Goal: Task Accomplishment & Management: Use online tool/utility

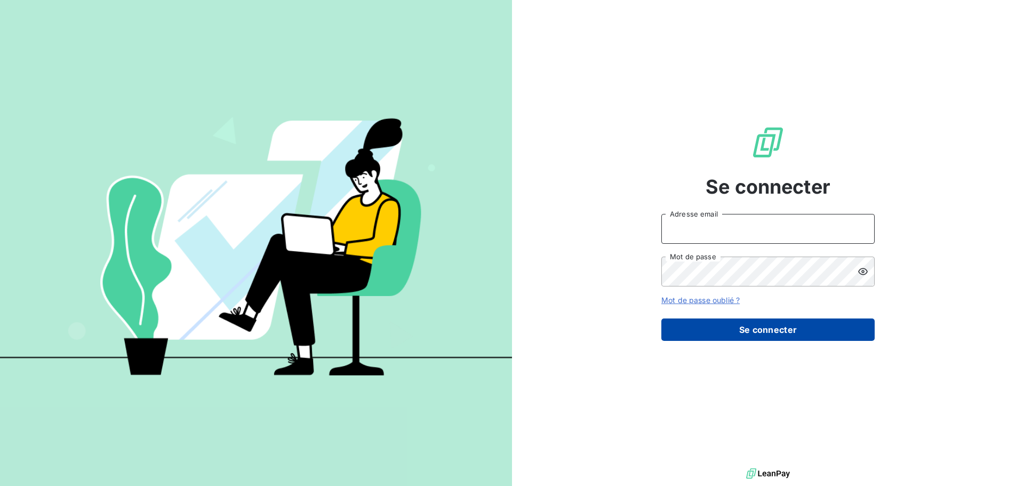
type input "[EMAIL_ADDRESS][DOMAIN_NAME]"
click at [711, 327] on button "Se connecter" at bounding box center [767, 329] width 213 height 22
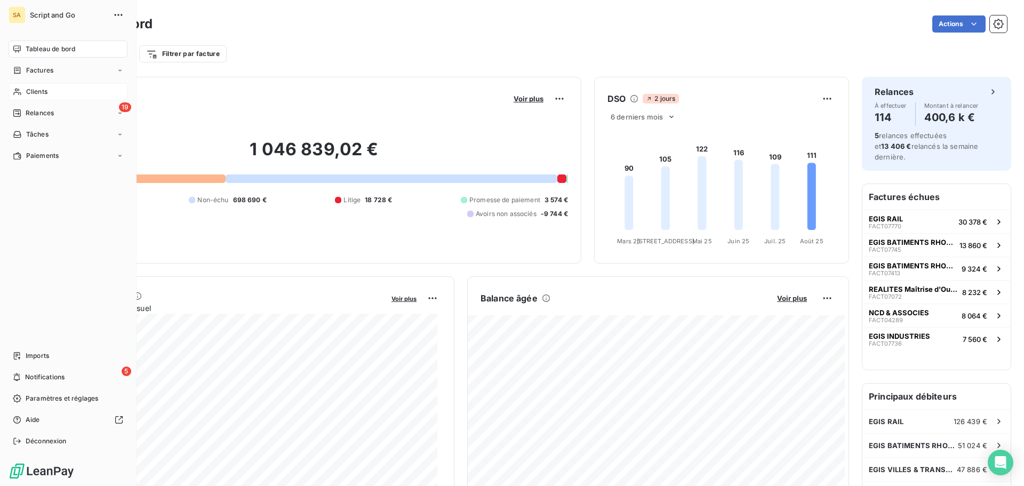
click at [35, 87] on span "Clients" at bounding box center [36, 92] width 21 height 10
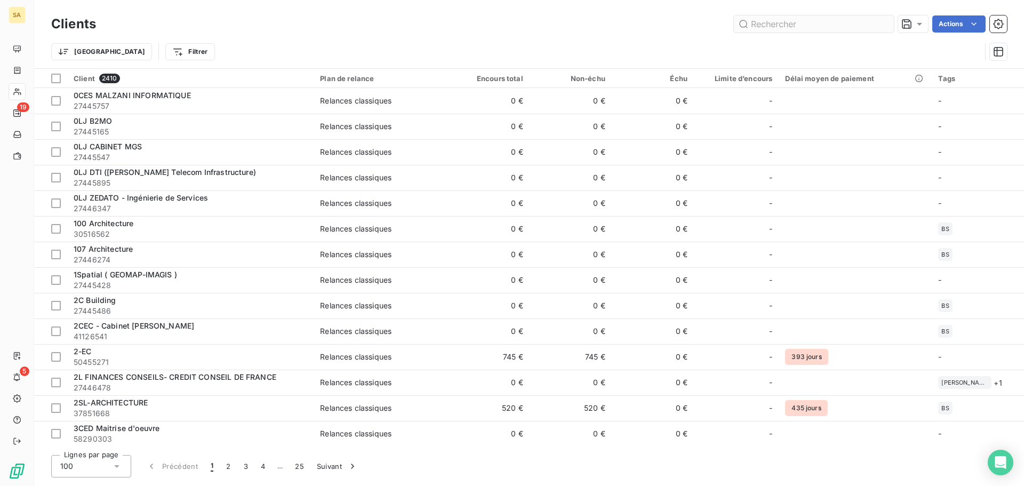
click at [807, 17] on input "text" at bounding box center [814, 23] width 160 height 17
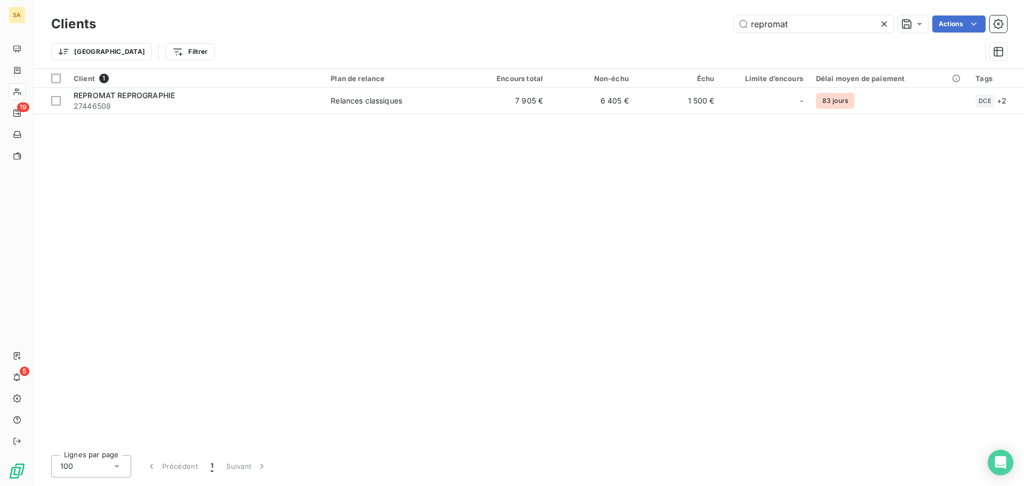
type input "repromat"
click at [885, 23] on icon at bounding box center [883, 23] width 5 height 5
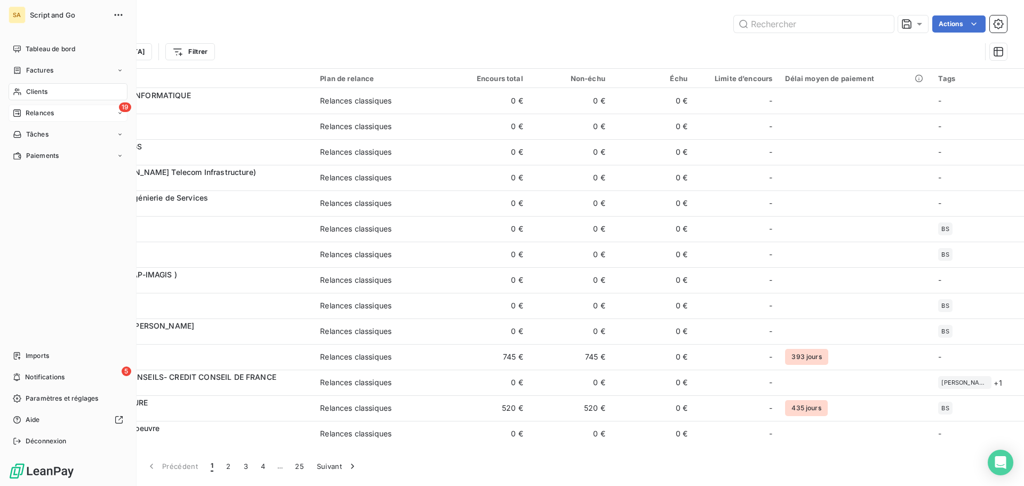
click at [21, 113] on div "Relances" at bounding box center [33, 113] width 41 height 10
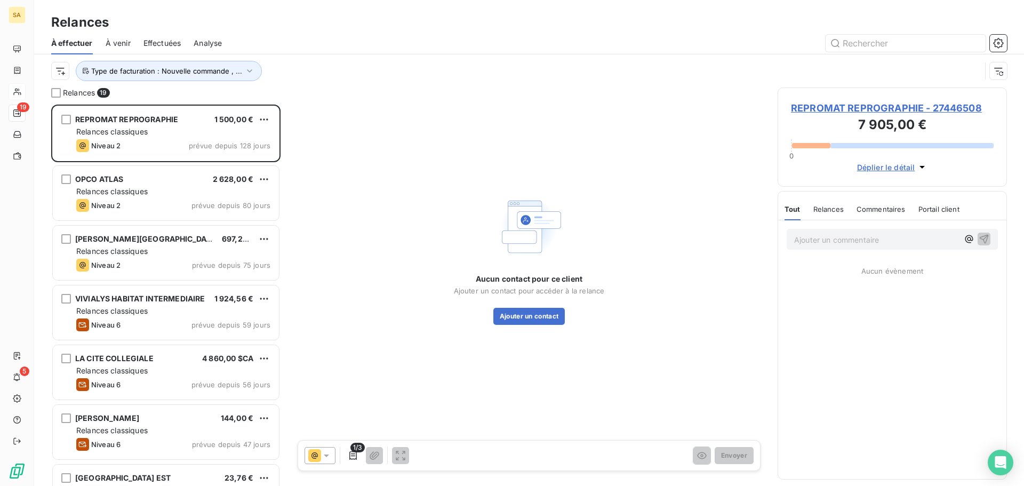
scroll to position [373, 221]
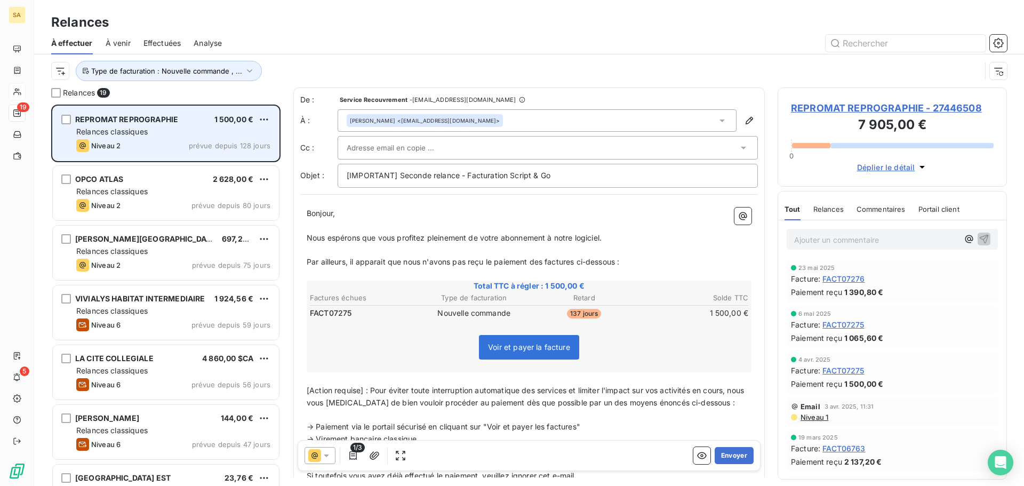
click at [130, 139] on div "Niveau 2 prévue depuis 128 jours" at bounding box center [173, 145] width 194 height 13
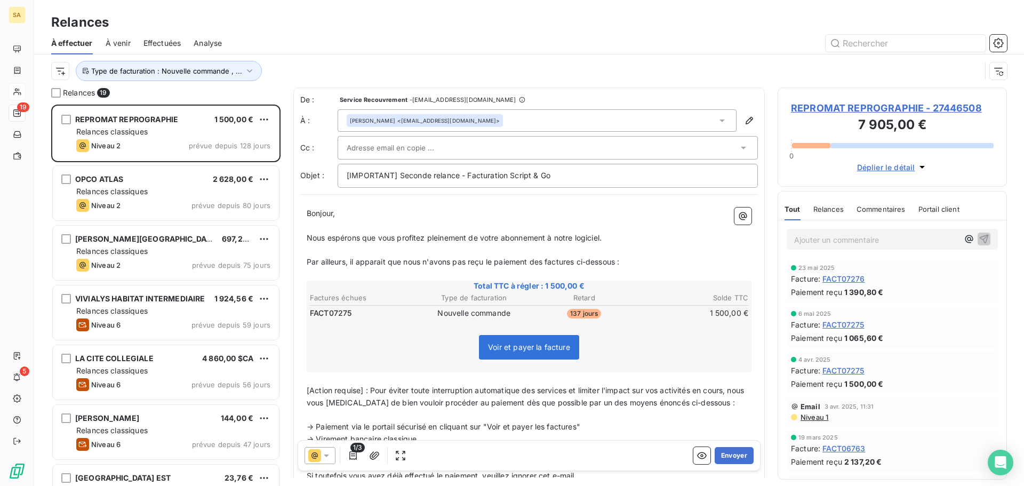
click at [723, 118] on div "Laurent GIL <repromat@repromat.fr>" at bounding box center [536, 120] width 399 height 22
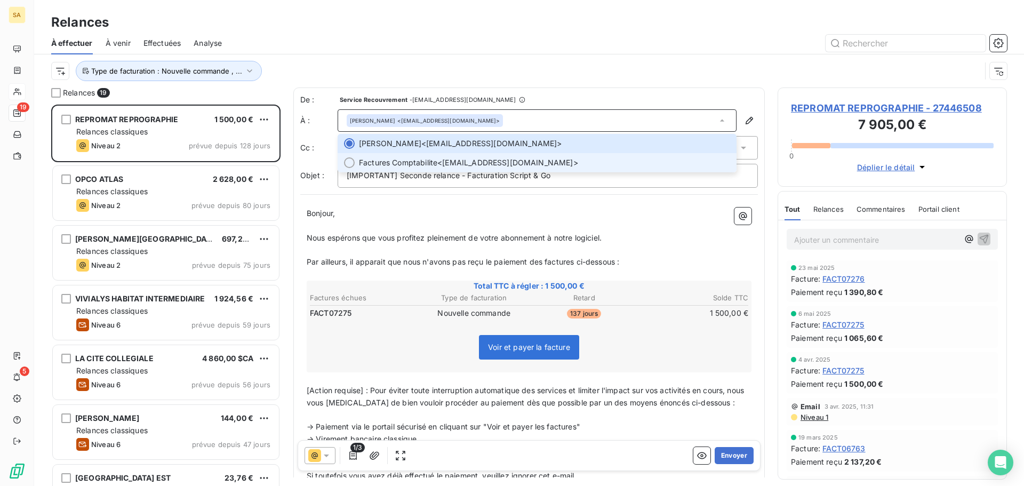
click at [350, 161] on div at bounding box center [349, 162] width 11 height 11
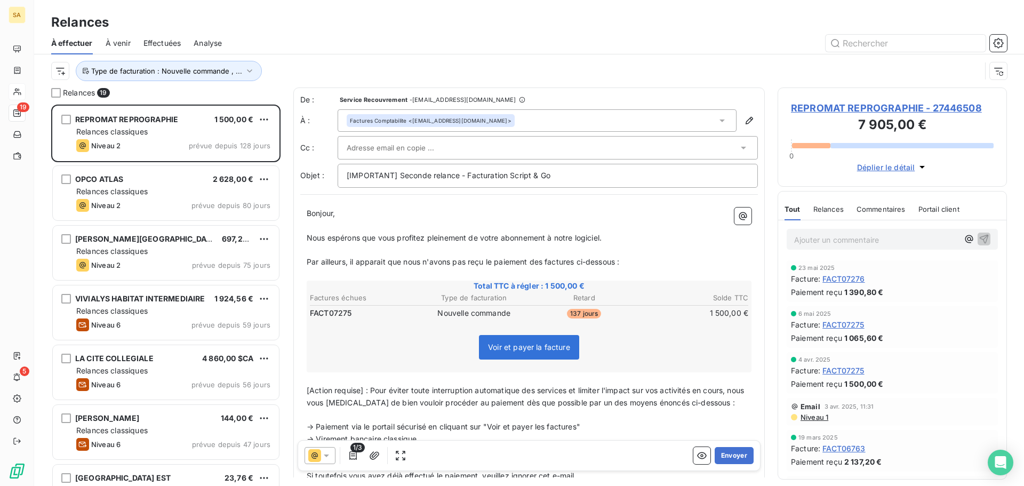
click at [396, 146] on input "text" at bounding box center [404, 148] width 115 height 16
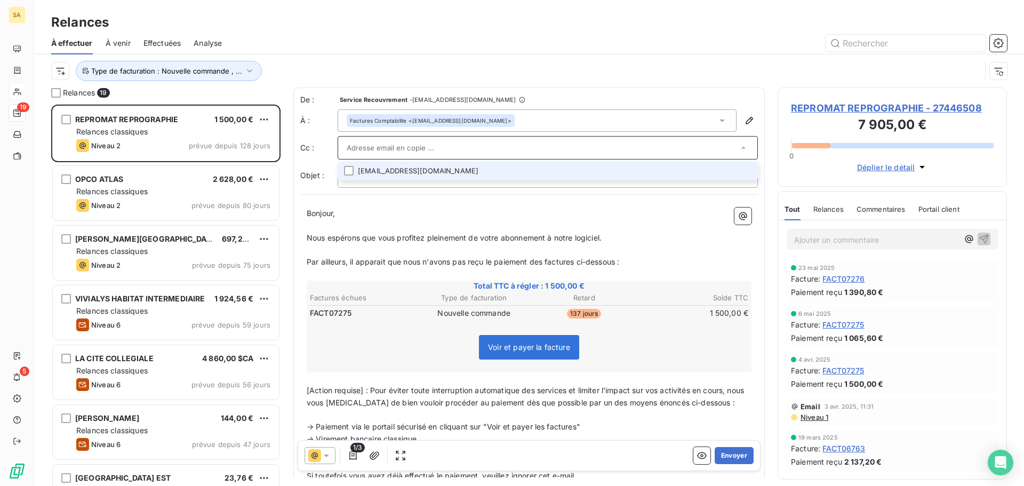
click at [741, 148] on icon at bounding box center [743, 148] width 4 height 2
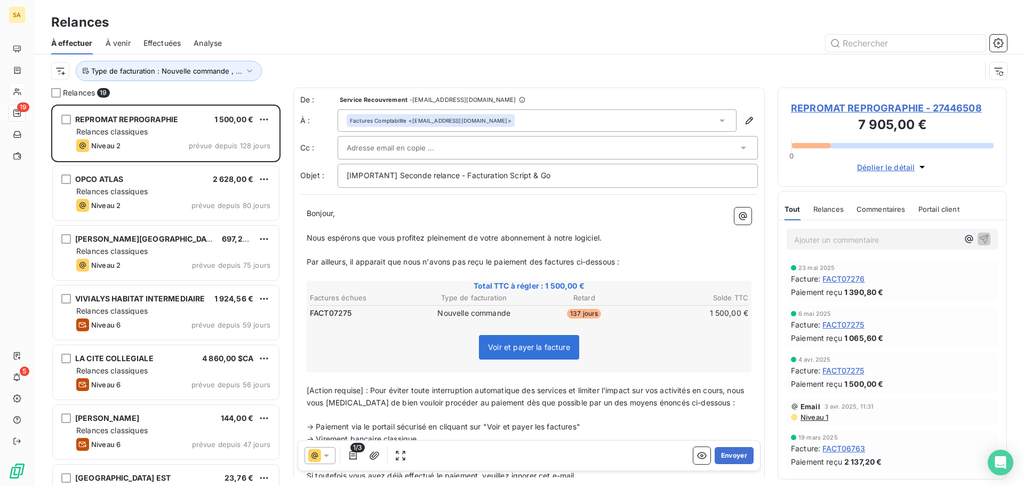
click at [523, 152] on div at bounding box center [542, 148] width 391 height 16
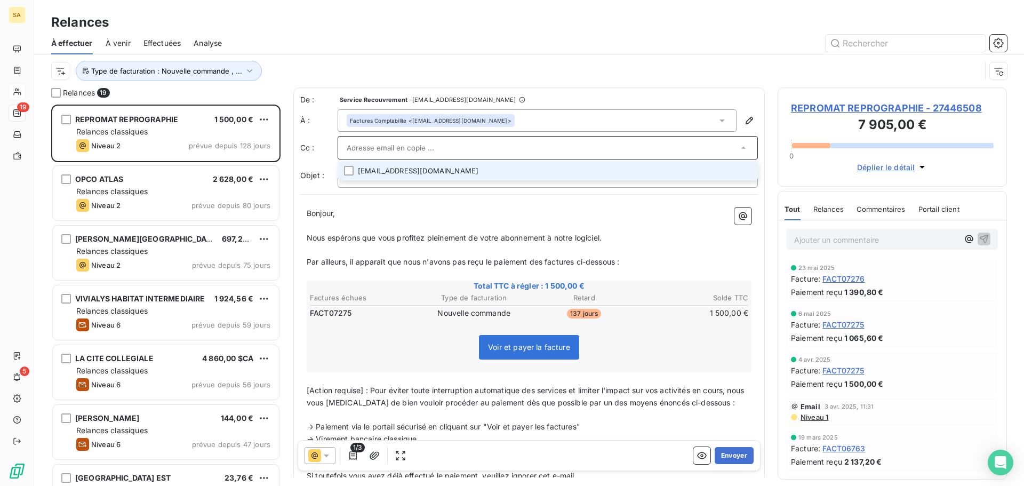
click at [377, 141] on input "text" at bounding box center [542, 148] width 391 height 16
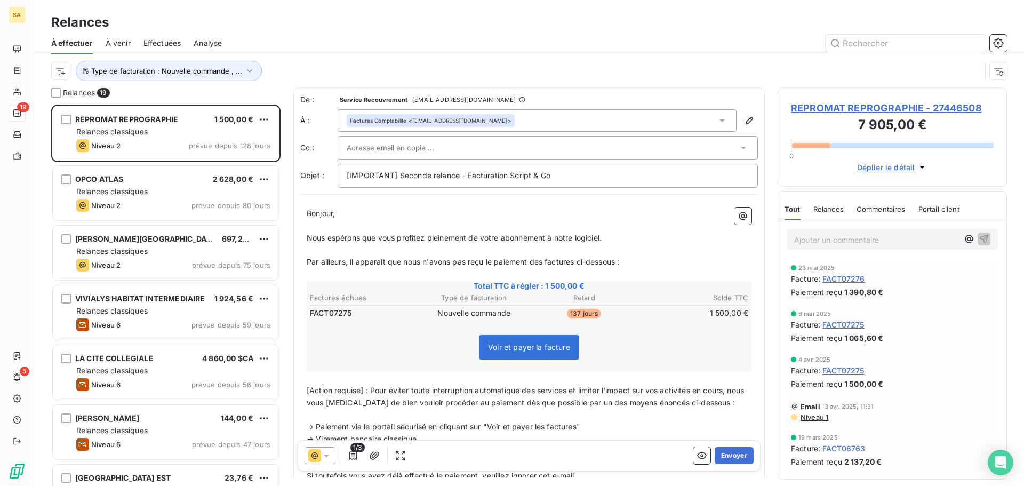
click at [375, 143] on input "text" at bounding box center [404, 148] width 115 height 16
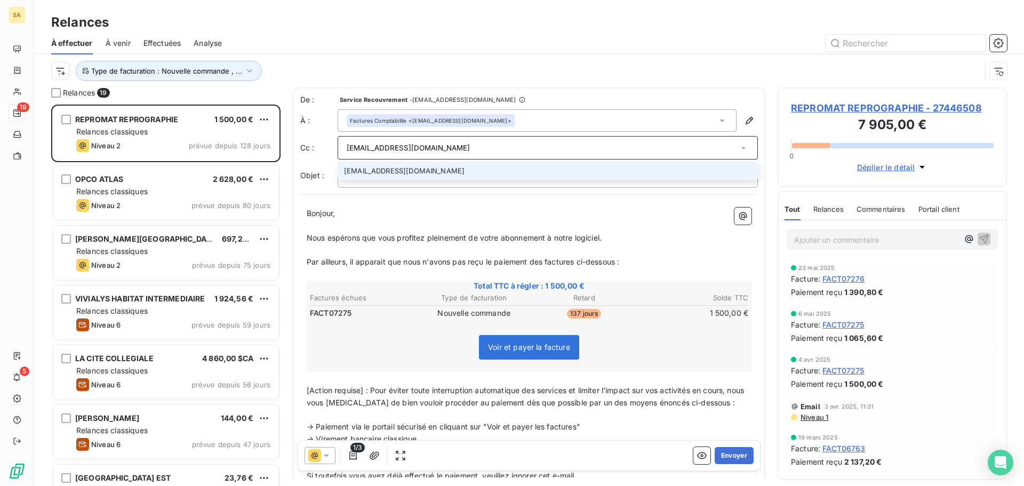
type input "repromat@repromat.fr"
click at [426, 172] on li "repromat@repromat.fr" at bounding box center [547, 171] width 420 height 19
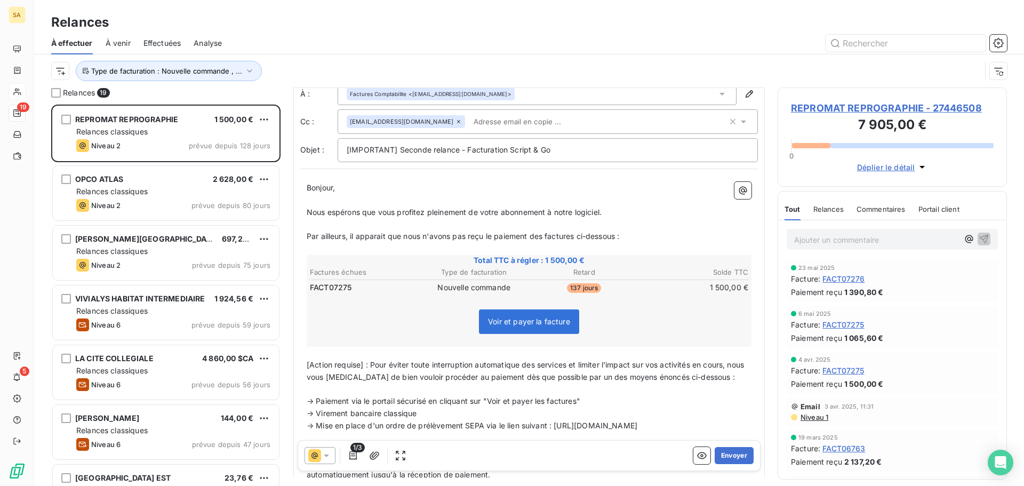
scroll to position [54, 0]
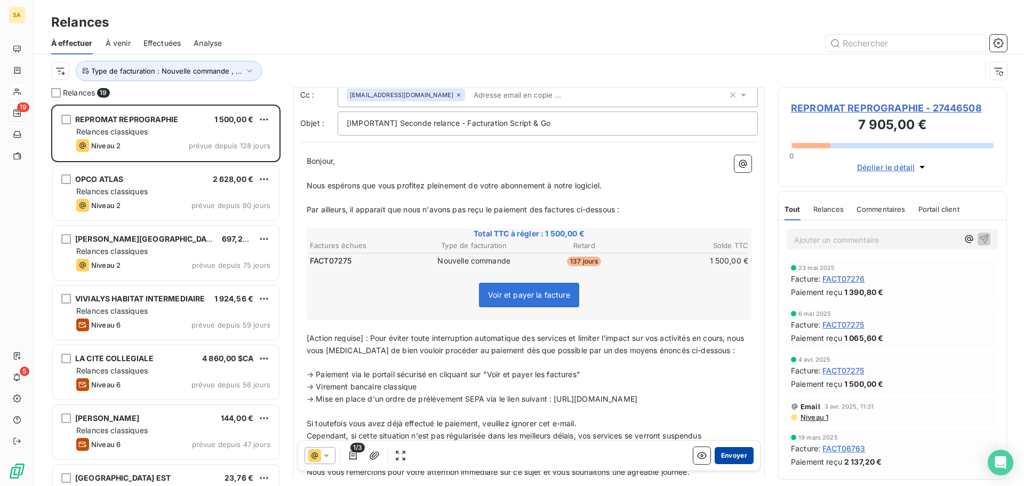
click at [724, 454] on button "Envoyer" at bounding box center [733, 455] width 39 height 17
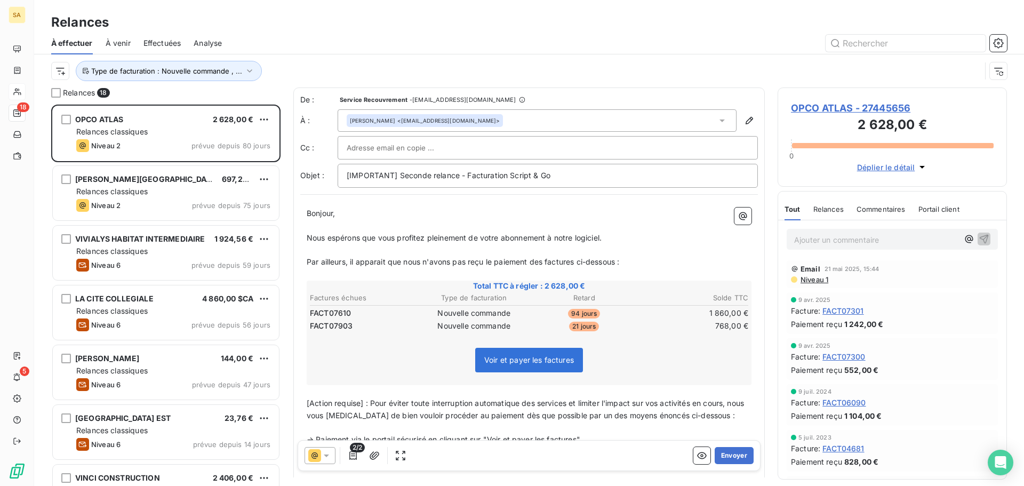
click at [802, 108] on span "OPCO ATLAS - 27445656" at bounding box center [892, 108] width 203 height 14
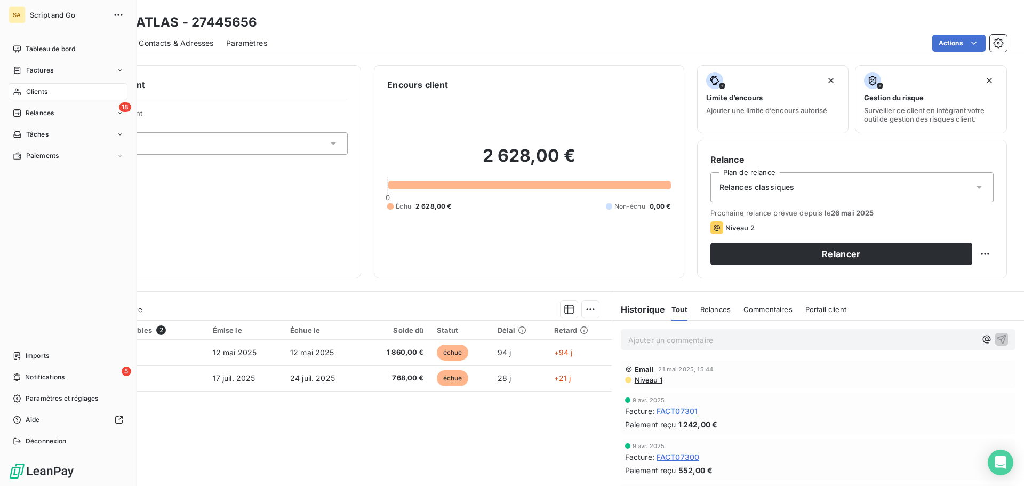
drag, startPoint x: 23, startPoint y: 108, endPoint x: 81, endPoint y: 104, distance: 57.7
click at [23, 108] on div "Relances" at bounding box center [33, 113] width 41 height 10
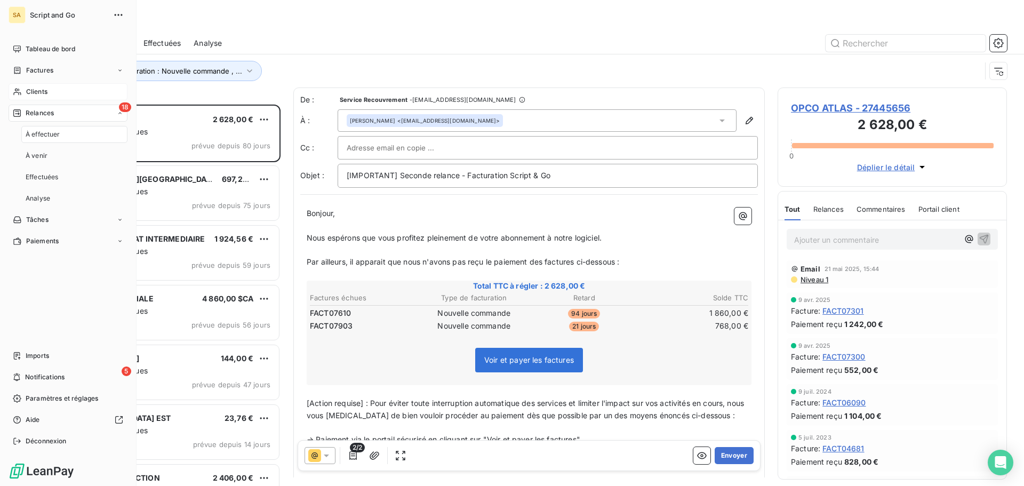
scroll to position [373, 221]
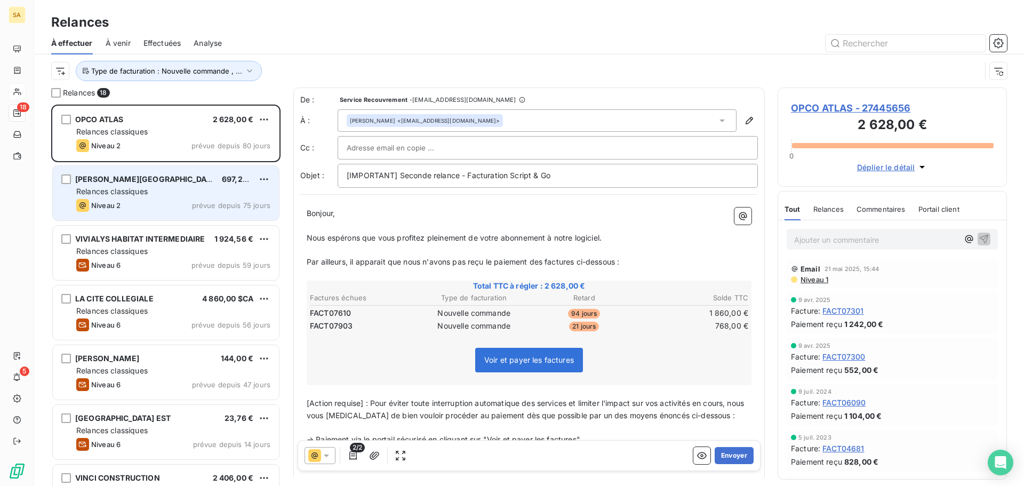
click at [163, 175] on div "BAUER STADIUM 697,20 €" at bounding box center [173, 179] width 194 height 10
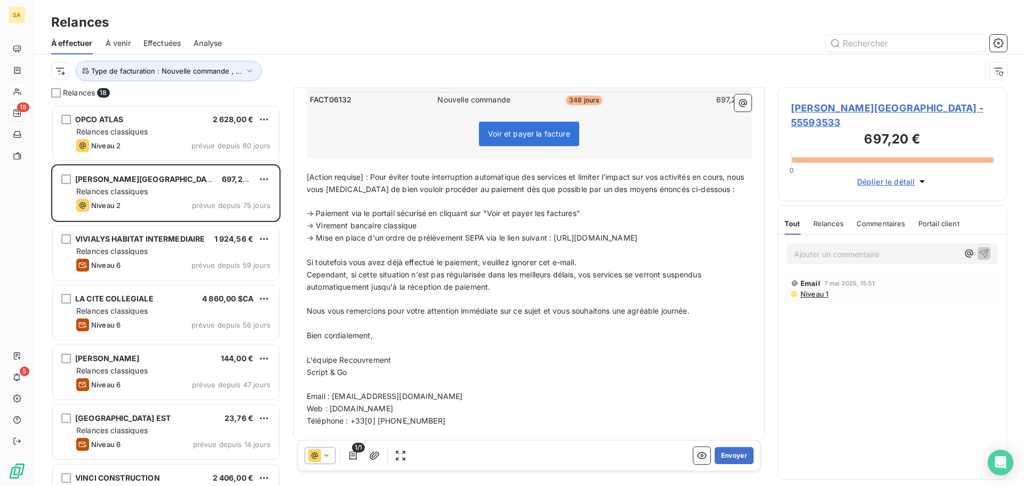
scroll to position [160, 0]
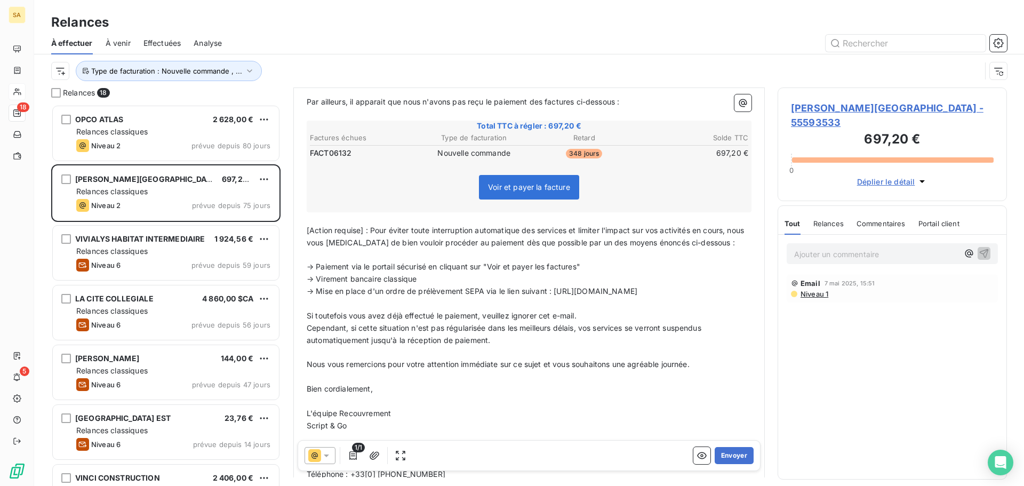
click at [811, 290] on span "Niveau 1" at bounding box center [813, 294] width 29 height 9
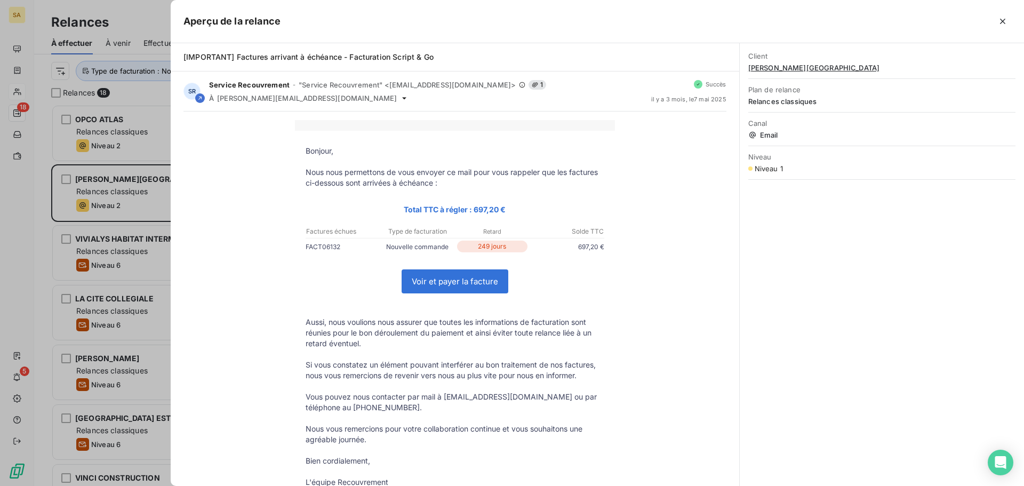
click at [1008, 19] on button "button" at bounding box center [1002, 21] width 17 height 17
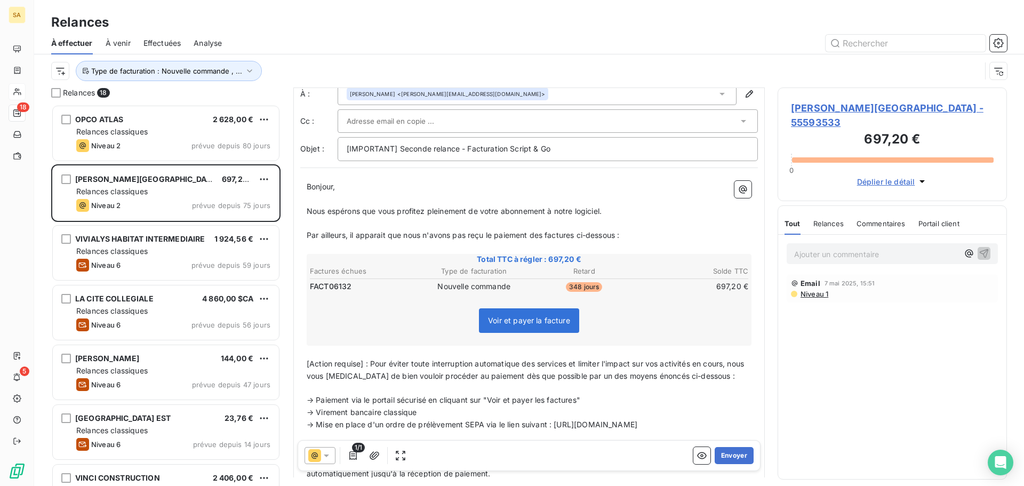
scroll to position [0, 0]
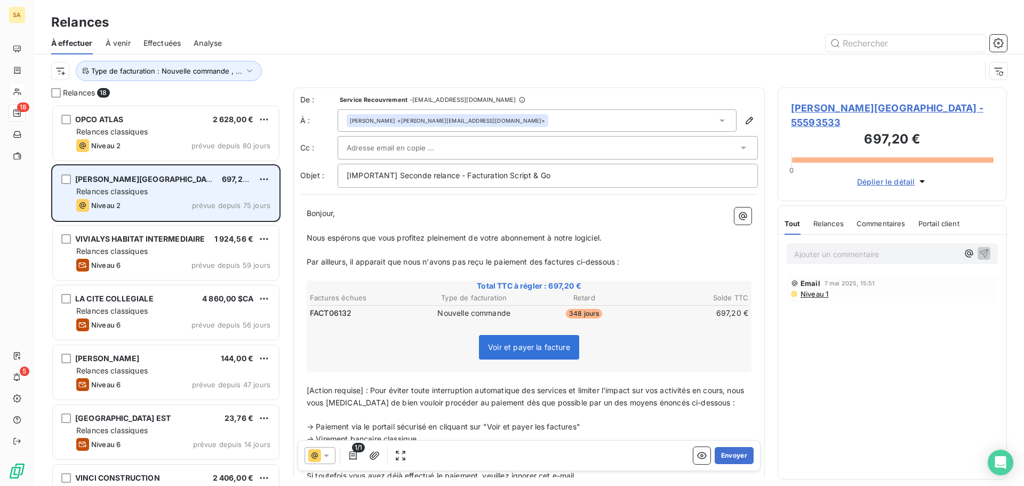
click at [181, 190] on div "Relances classiques" at bounding box center [173, 191] width 194 height 11
click at [182, 190] on div "Relances classiques" at bounding box center [173, 191] width 194 height 11
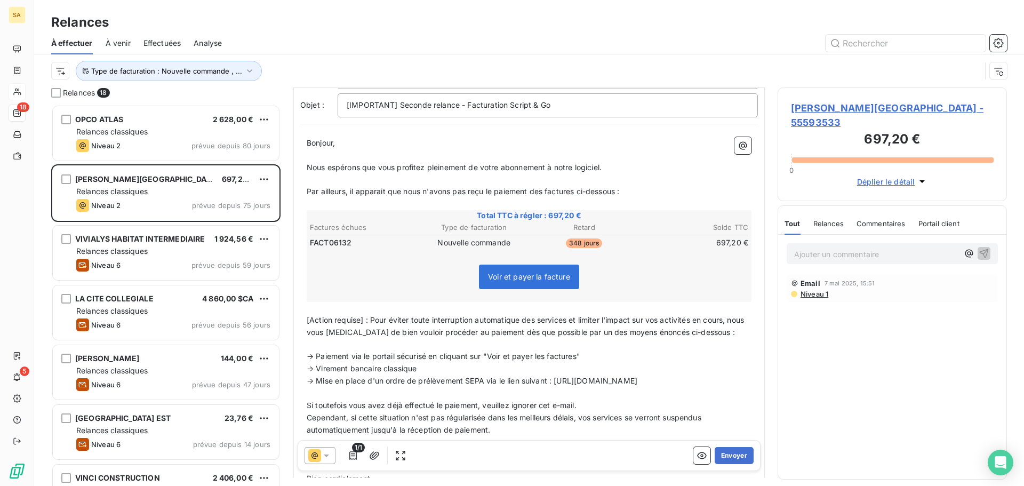
scroll to position [54, 0]
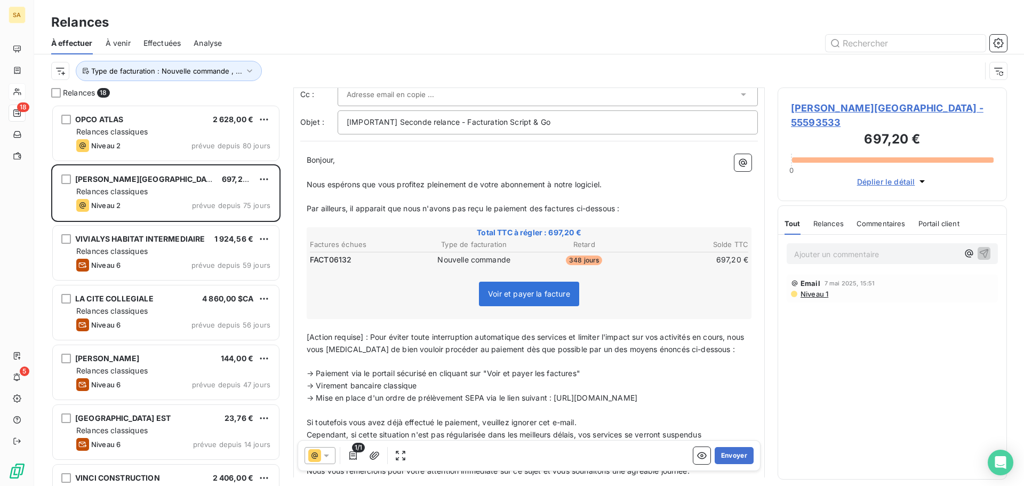
click at [818, 290] on span "Niveau 1" at bounding box center [813, 294] width 29 height 9
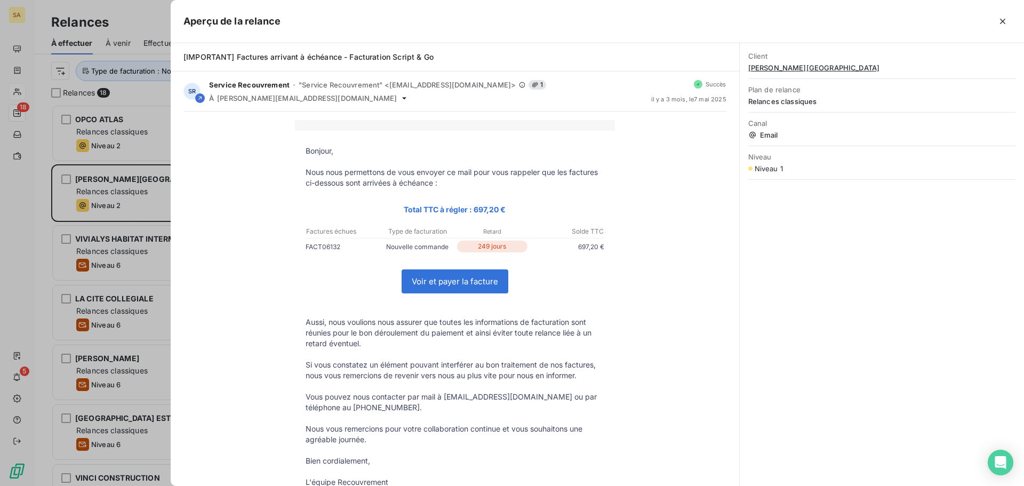
click at [1002, 22] on icon "button" at bounding box center [1002, 21] width 5 height 5
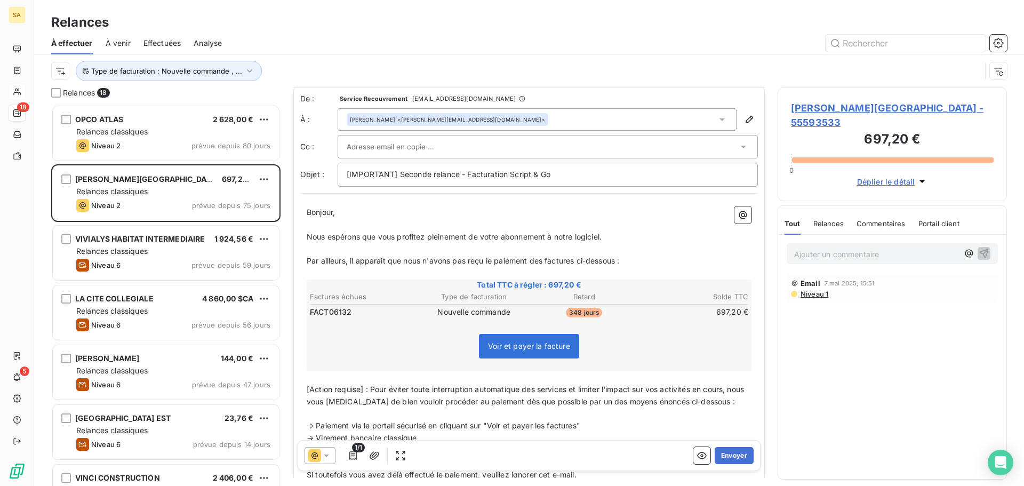
scroll to position [0, 0]
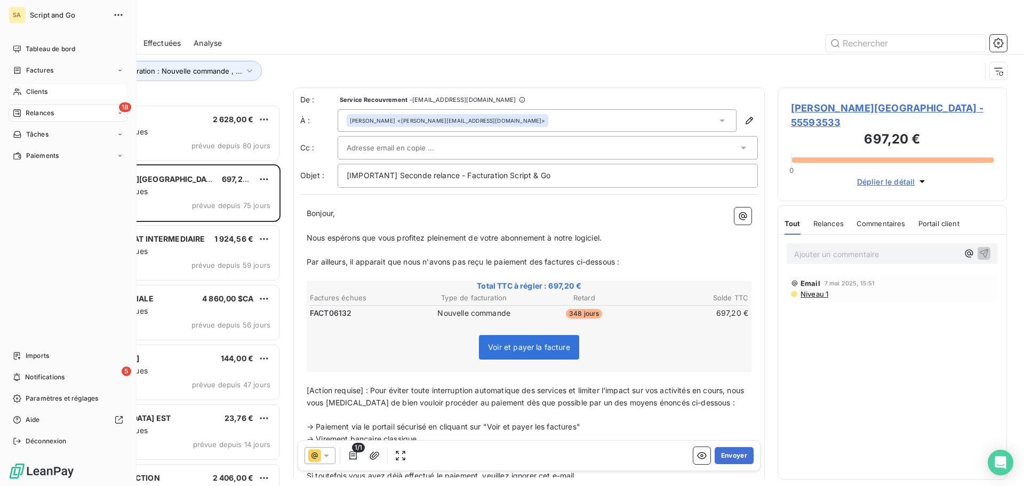
click at [43, 89] on span "Clients" at bounding box center [36, 92] width 21 height 10
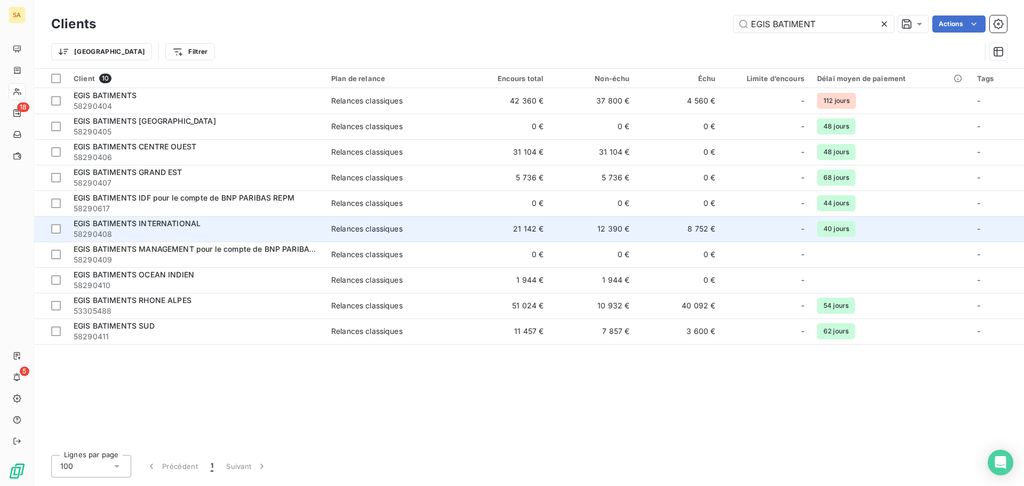
type input "EGIS BATIMENT"
click at [227, 227] on div "EGIS BATIMENTS INTERNATIONAL" at bounding box center [196, 223] width 245 height 11
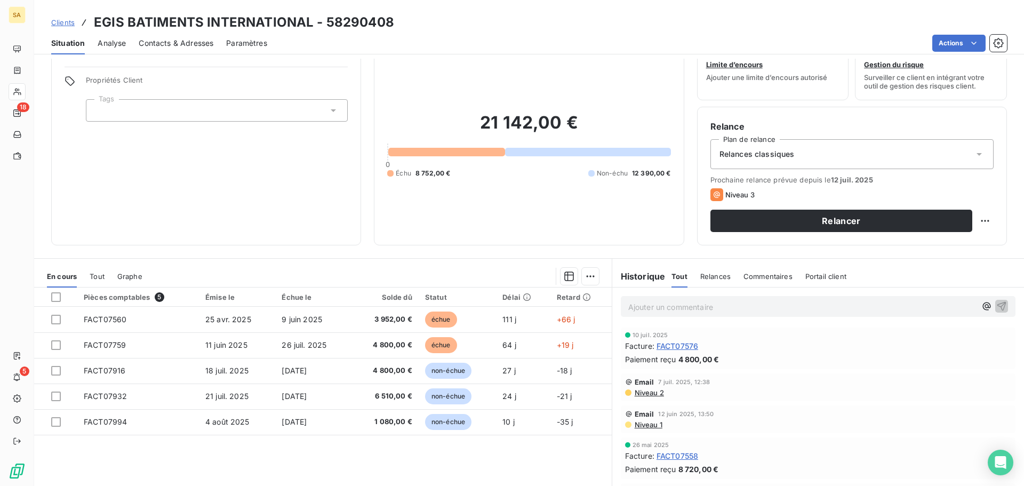
scroll to position [72, 0]
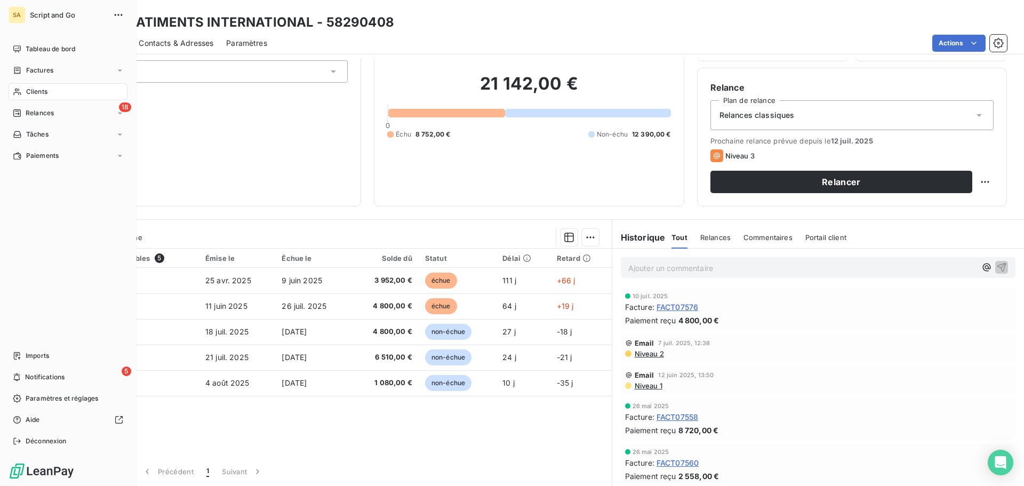
click at [19, 86] on div "Clients" at bounding box center [68, 91] width 119 height 17
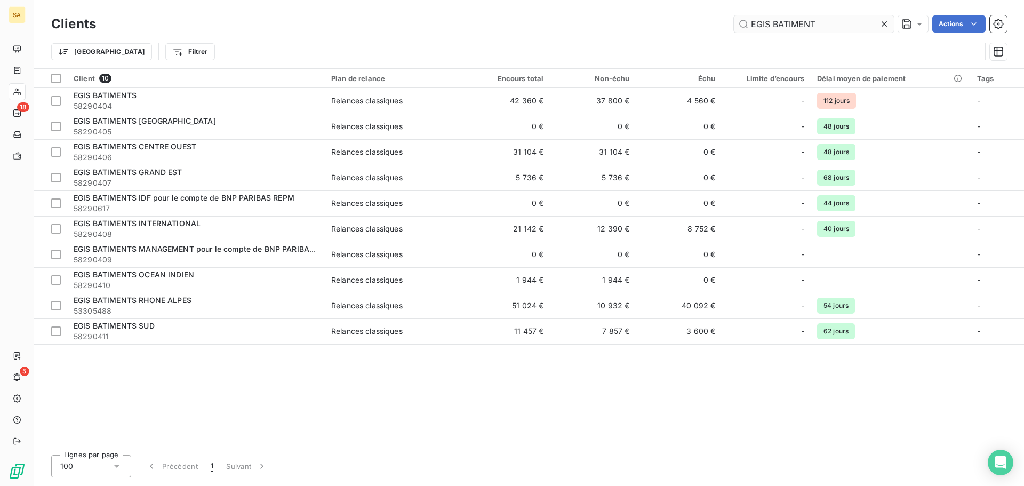
drag, startPoint x: 823, startPoint y: 22, endPoint x: 771, endPoint y: 23, distance: 51.7
click at [771, 23] on input "EGIS BATIMENT" at bounding box center [814, 23] width 160 height 17
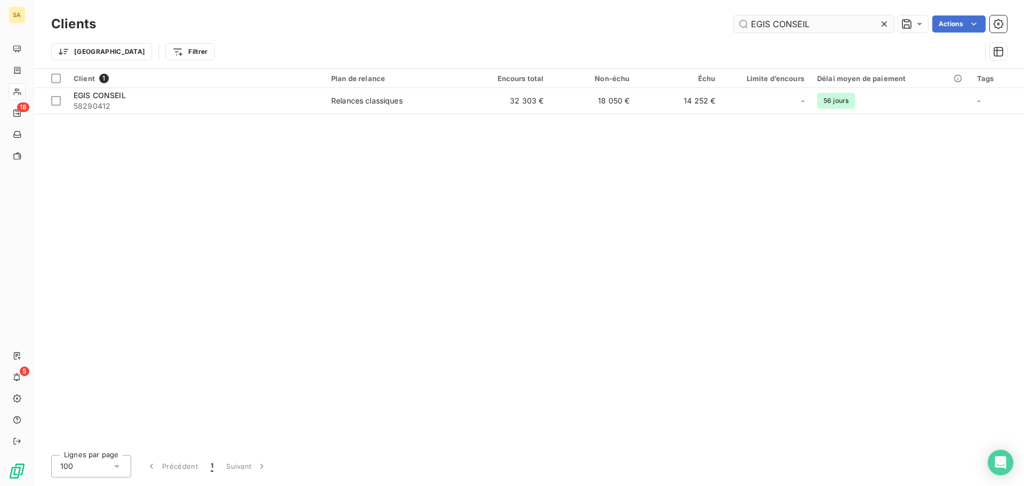
type input "EGIS CONSEIL"
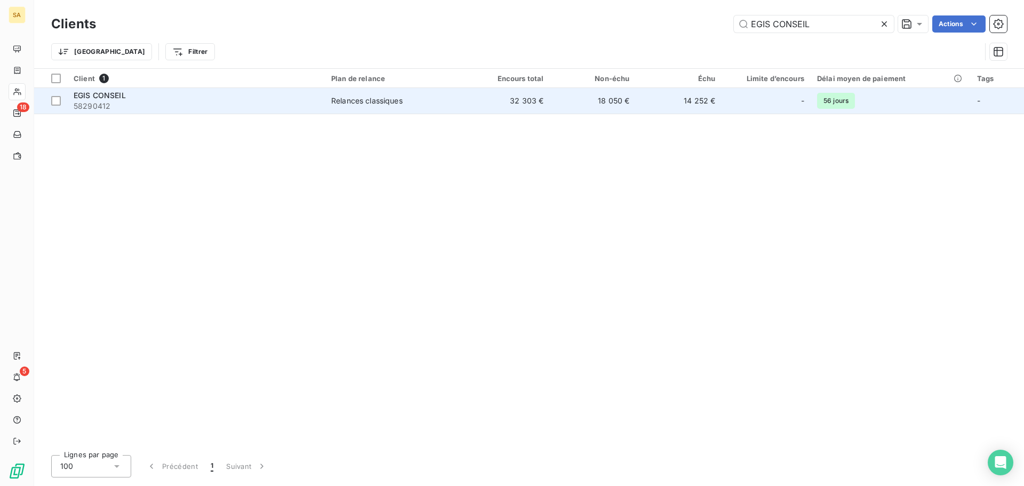
click at [269, 103] on span "58290412" at bounding box center [196, 106] width 245 height 11
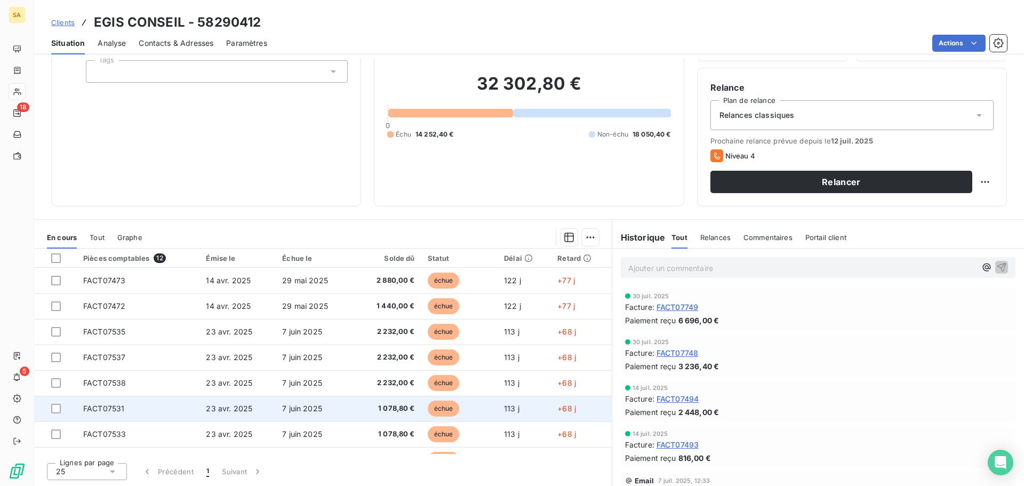
scroll to position [19, 0]
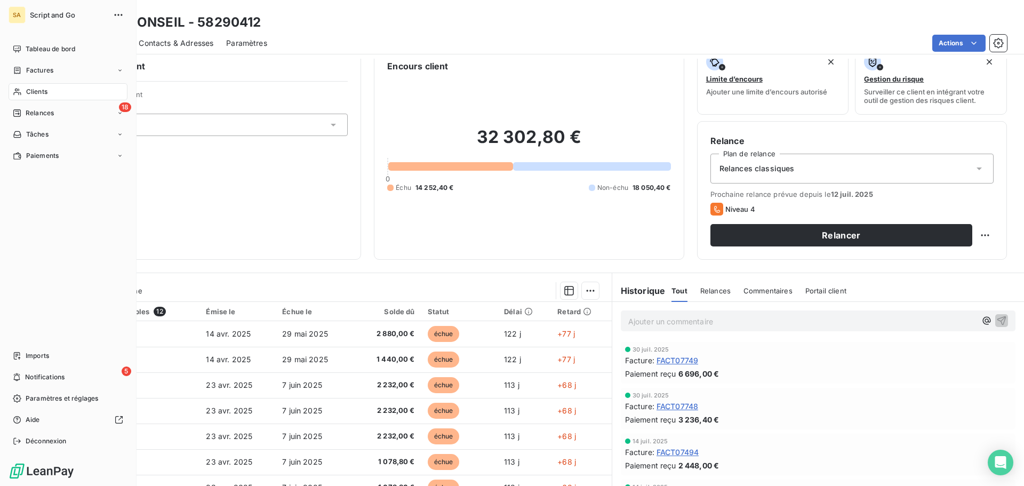
click at [27, 85] on div "Clients" at bounding box center [68, 91] width 119 height 17
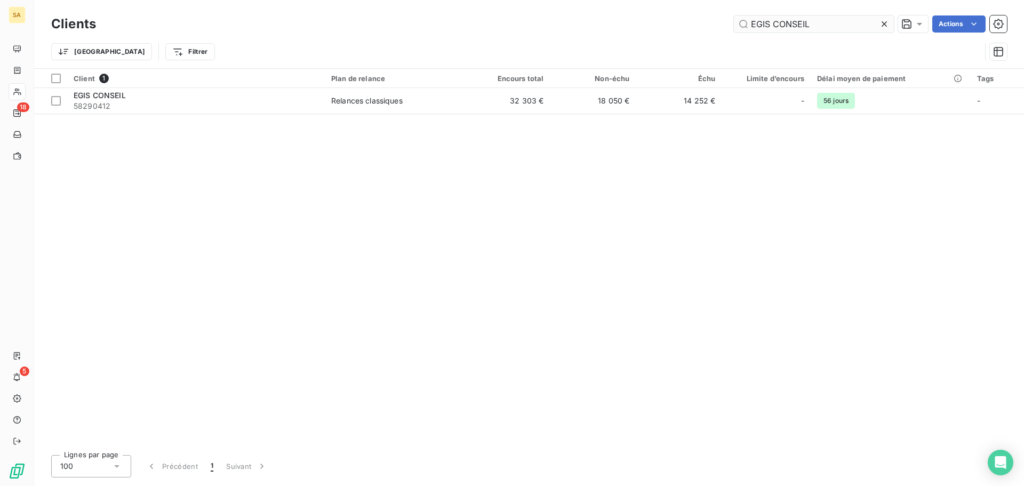
click at [843, 23] on input "EGIS CONSEIL" at bounding box center [814, 23] width 160 height 17
drag, startPoint x: 830, startPoint y: 22, endPoint x: 774, endPoint y: 28, distance: 56.8
click at [774, 28] on input "EGIS CONSEIL" at bounding box center [814, 23] width 160 height 17
type input "EGIS OCEANIA"
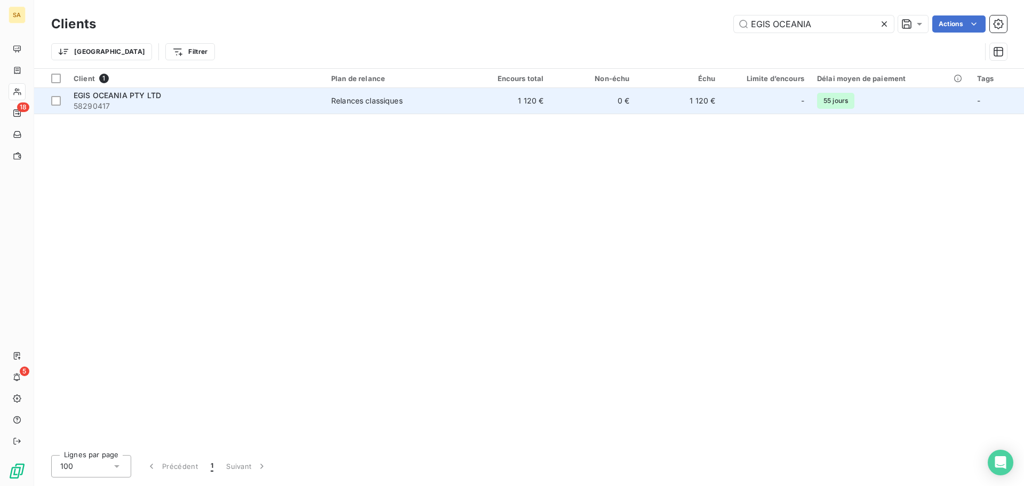
click at [257, 91] on div "EGIS OCEANIA PTY LTD" at bounding box center [196, 95] width 245 height 11
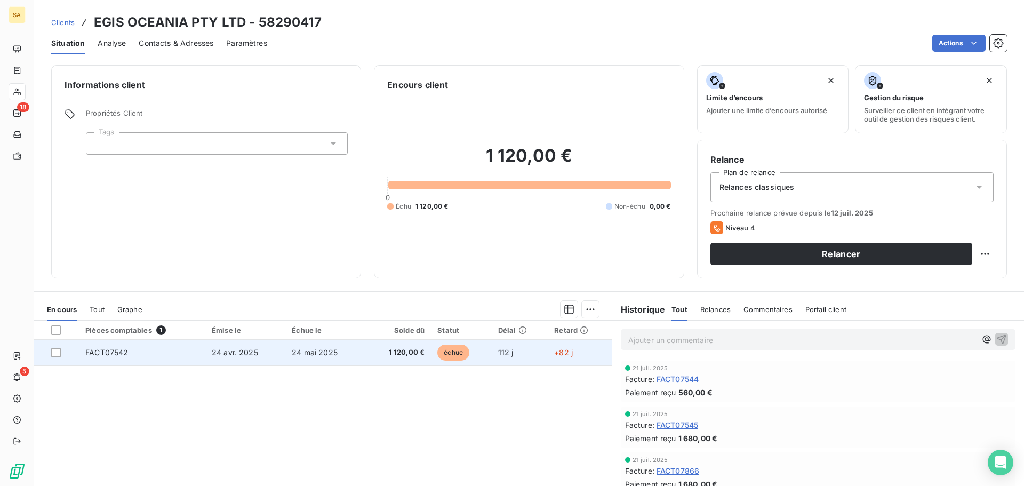
click at [176, 354] on td "FACT07542" at bounding box center [142, 353] width 126 height 26
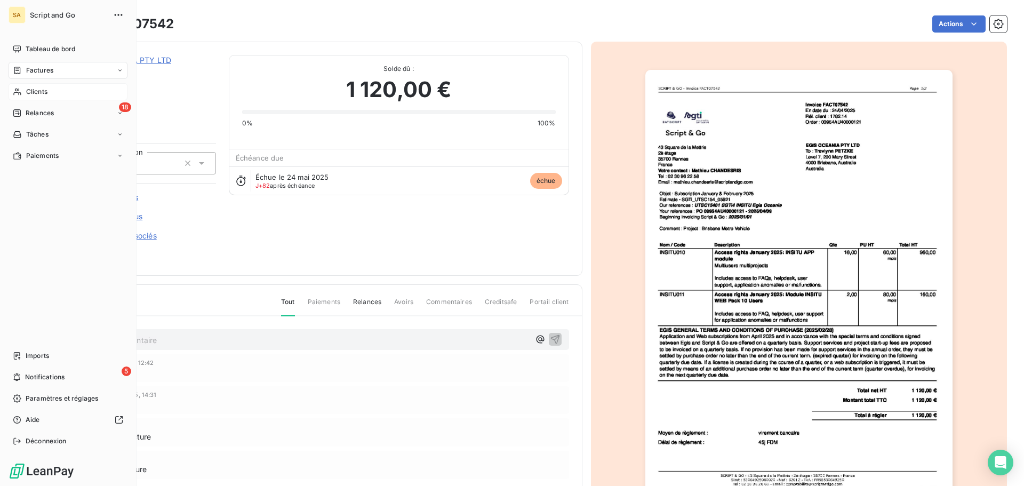
click at [25, 89] on div "Clients" at bounding box center [68, 91] width 119 height 17
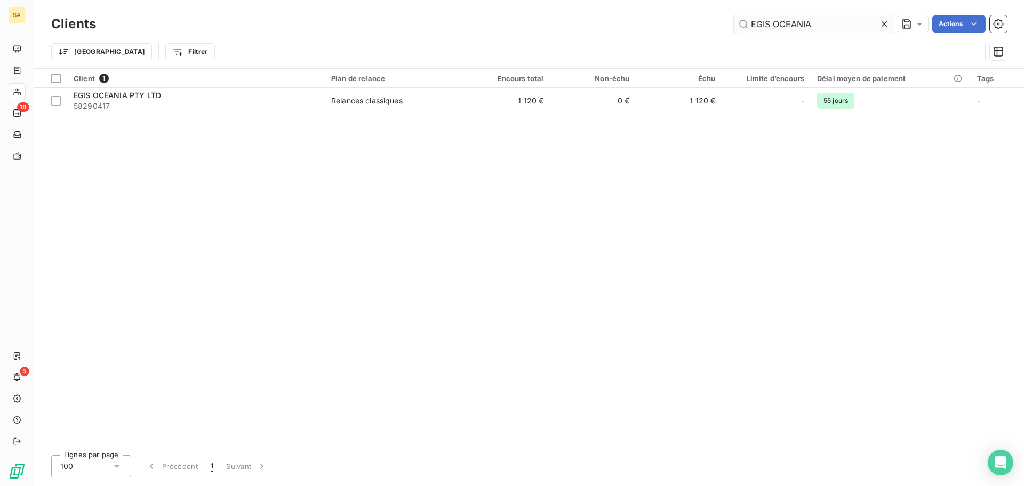
drag, startPoint x: 818, startPoint y: 21, endPoint x: 775, endPoint y: 23, distance: 43.8
click at [775, 23] on input "EGIS OCEANIA" at bounding box center [814, 23] width 160 height 17
type input "EGIS RAIL"
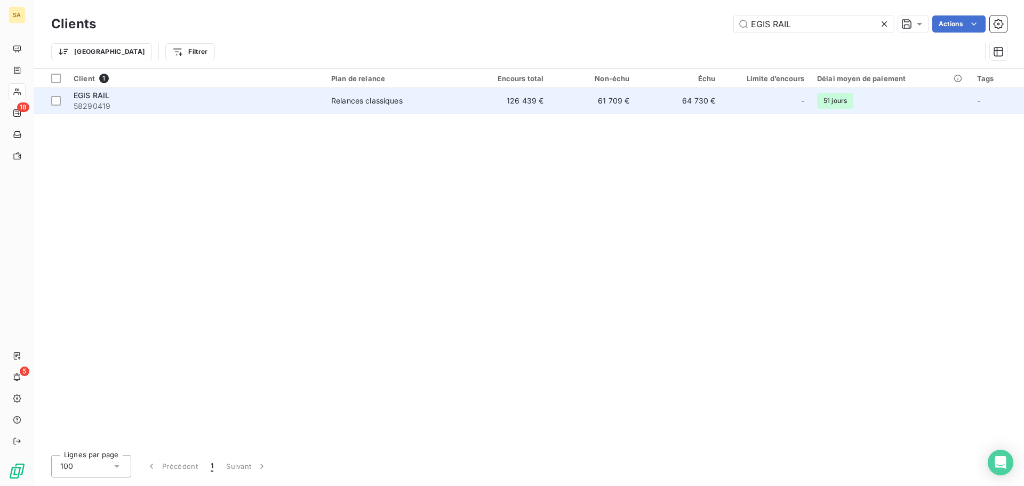
click at [243, 105] on span "58290419" at bounding box center [196, 106] width 245 height 11
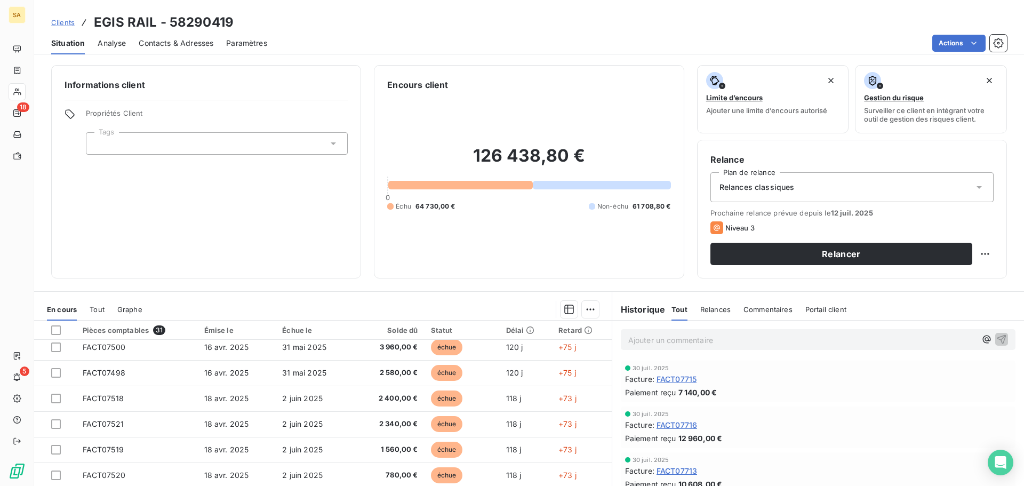
scroll to position [160, 0]
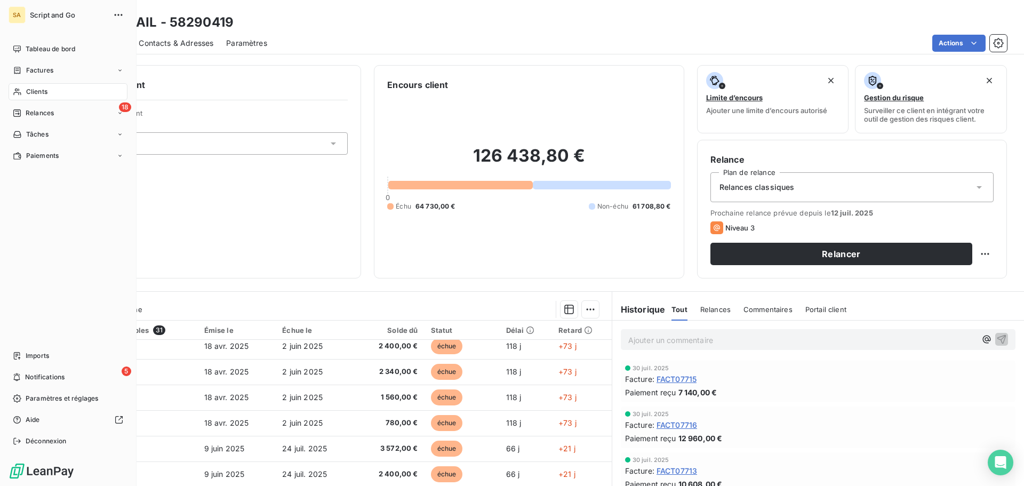
click at [25, 85] on div "Clients" at bounding box center [68, 91] width 119 height 17
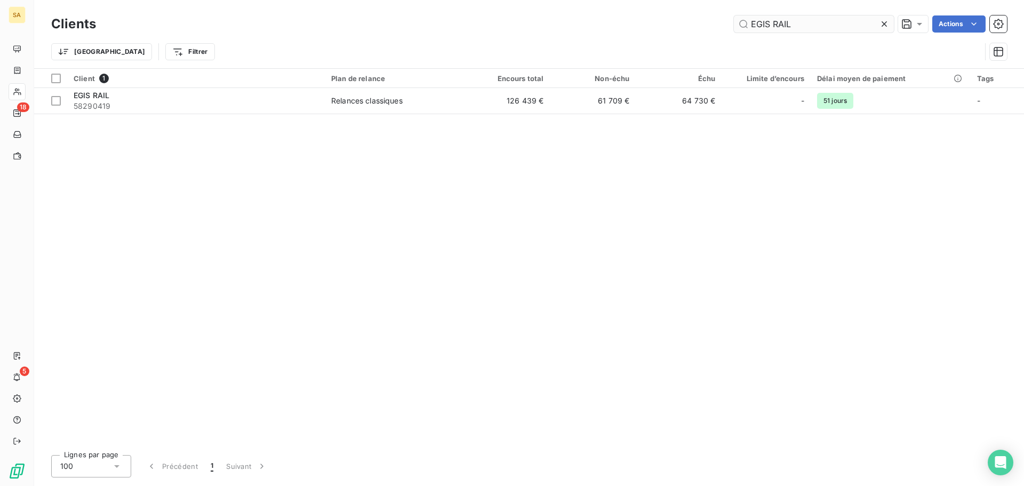
drag, startPoint x: 797, startPoint y: 20, endPoint x: 768, endPoint y: 23, distance: 29.5
click at [768, 23] on input "EGIS RAIL" at bounding box center [814, 23] width 160 height 17
type input "EGIS VILLE"
click at [264, 87] on div at bounding box center [196, 87] width 258 height 1
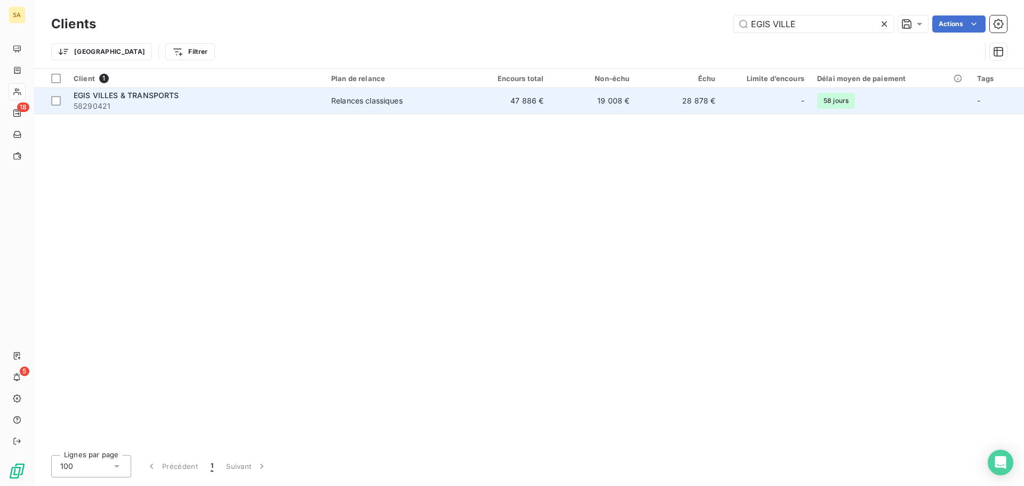
click at [262, 101] on span "58290421" at bounding box center [196, 106] width 245 height 11
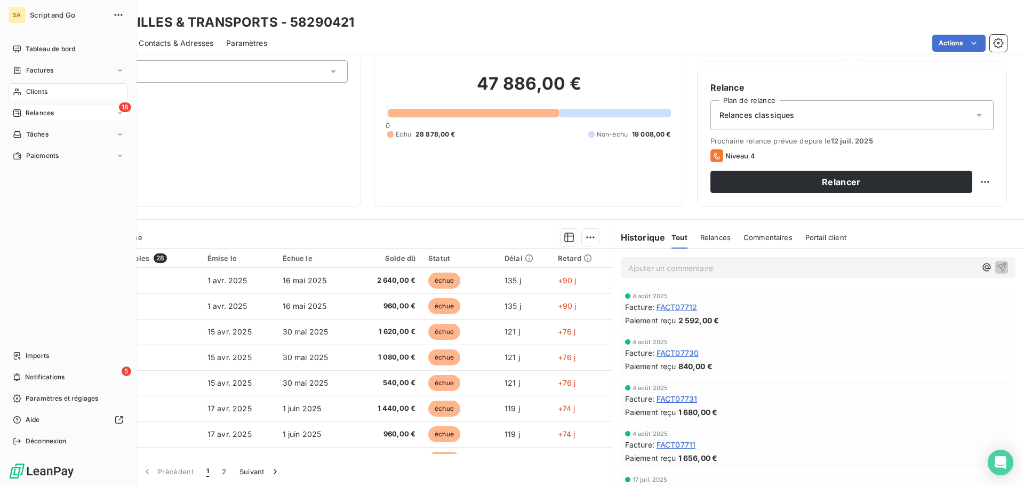
click at [33, 115] on span "Relances" at bounding box center [40, 113] width 28 height 10
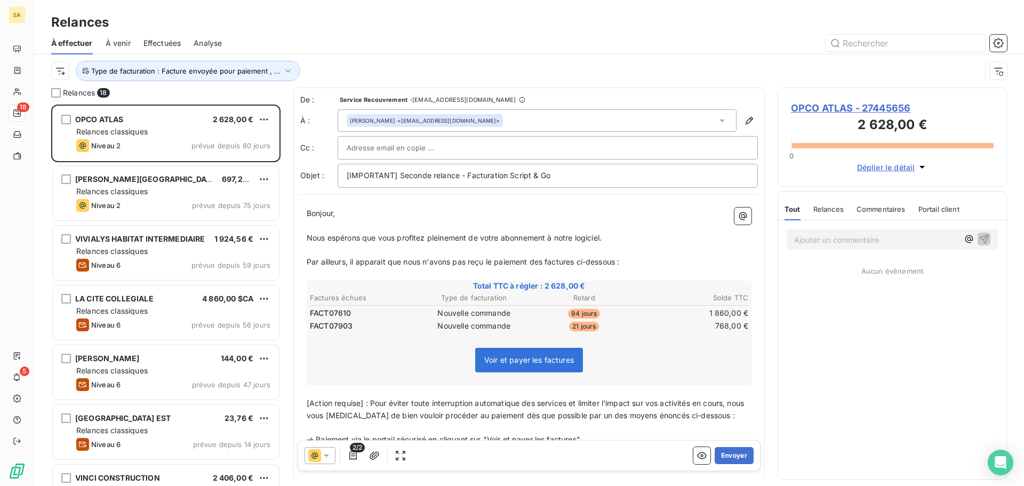
scroll to position [373, 221]
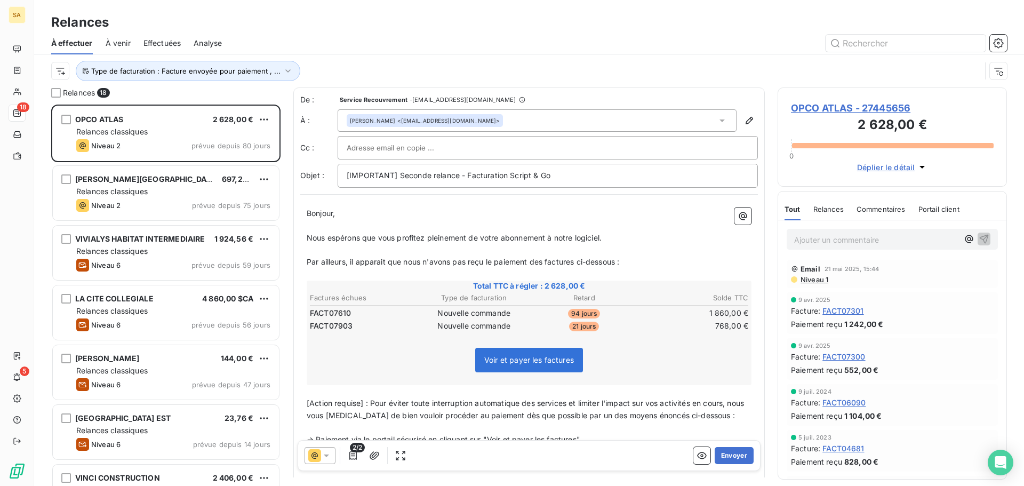
click at [849, 103] on span "OPCO ATLAS - 27445656" at bounding box center [892, 108] width 203 height 14
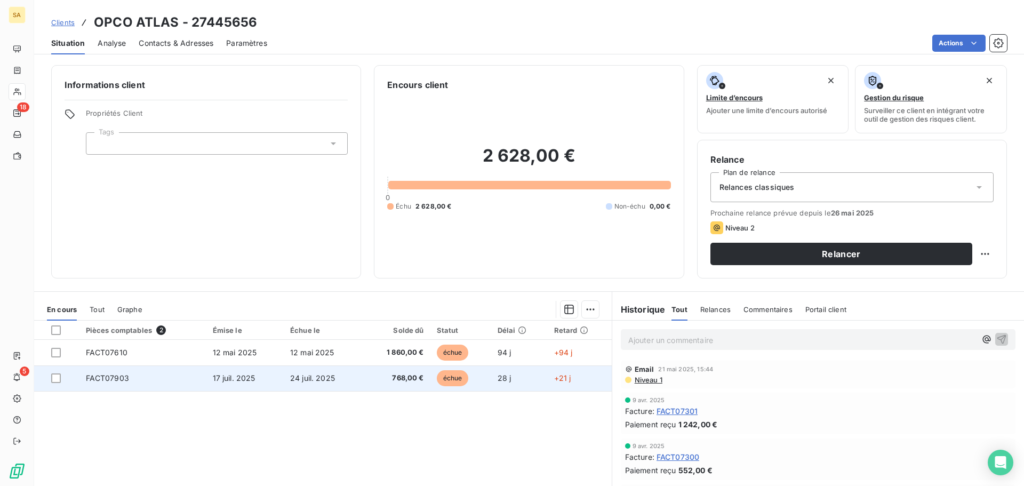
click at [180, 379] on td "FACT07903" at bounding box center [142, 378] width 127 height 26
